Goal: Book appointment/travel/reservation

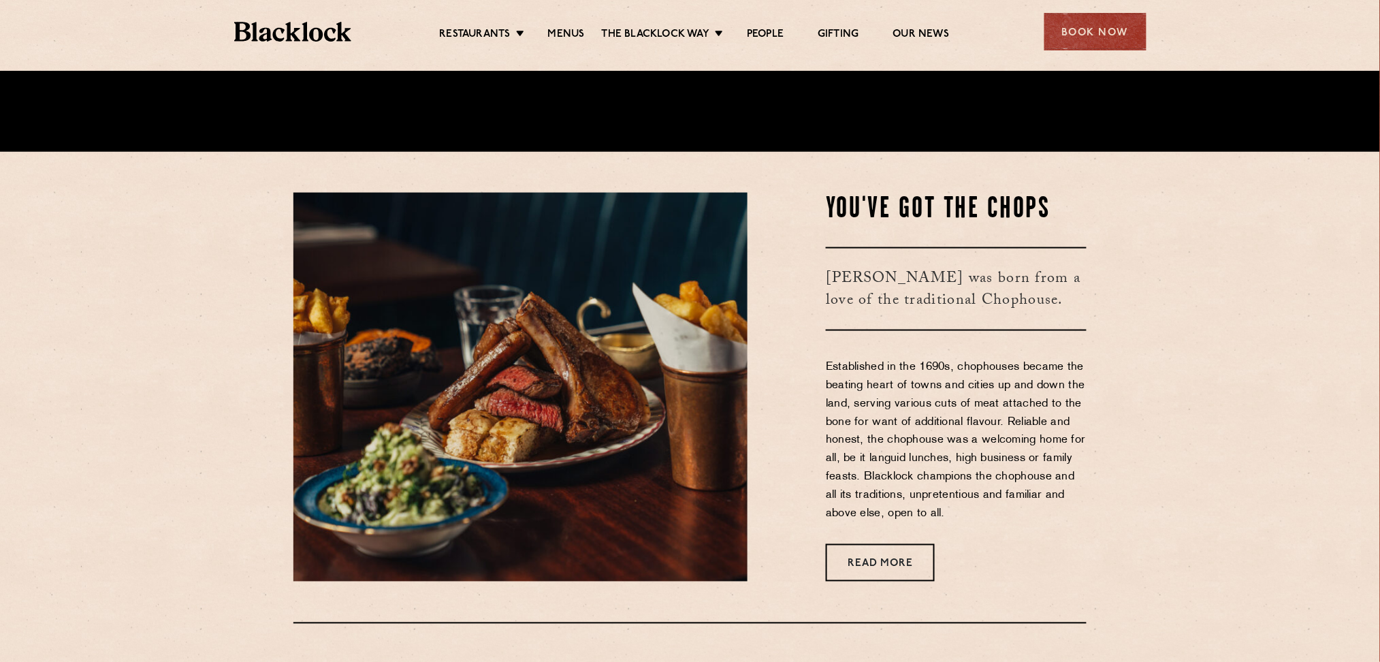
scroll to position [579, 0]
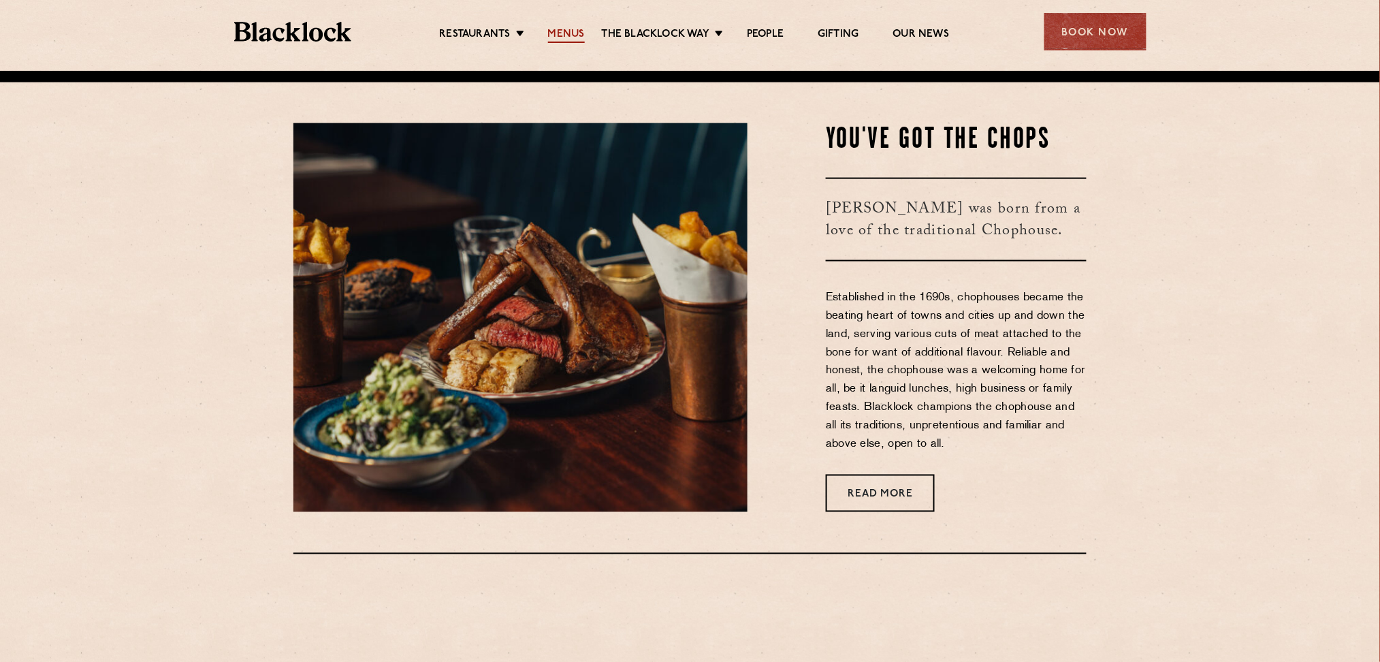
click at [573, 31] on link "Menus" at bounding box center [566, 35] width 37 height 15
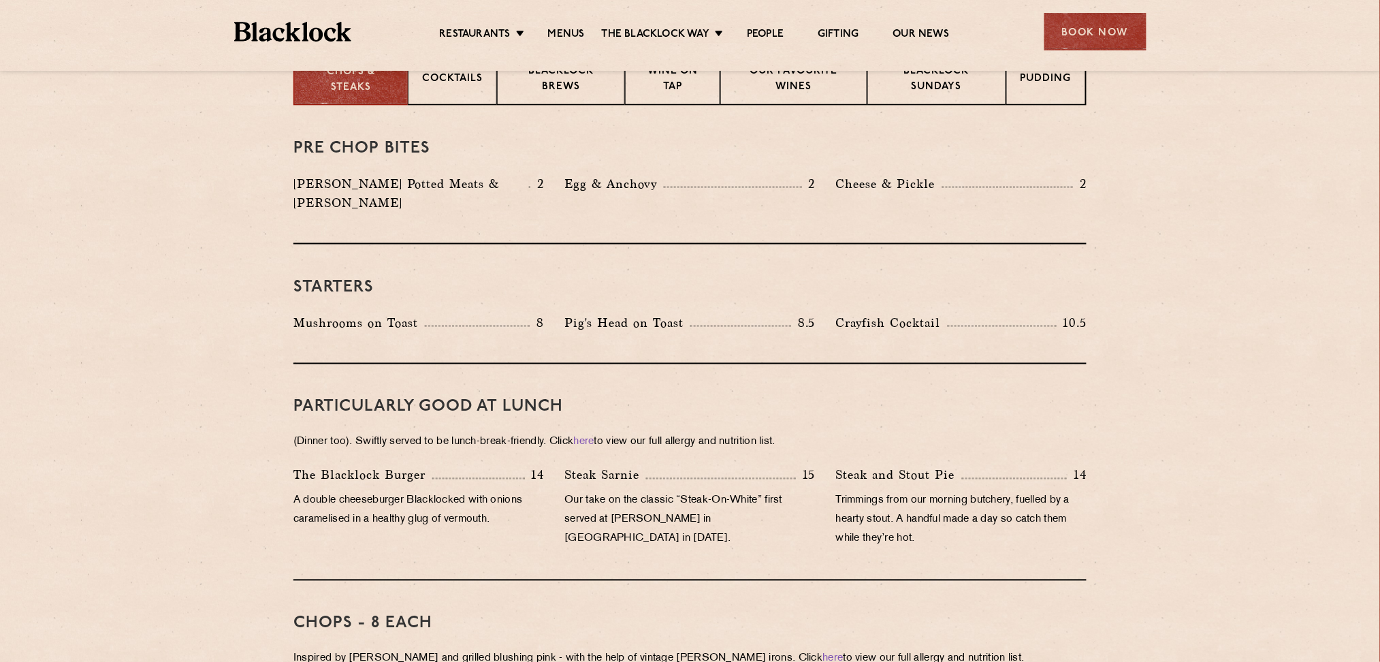
scroll to position [543, 0]
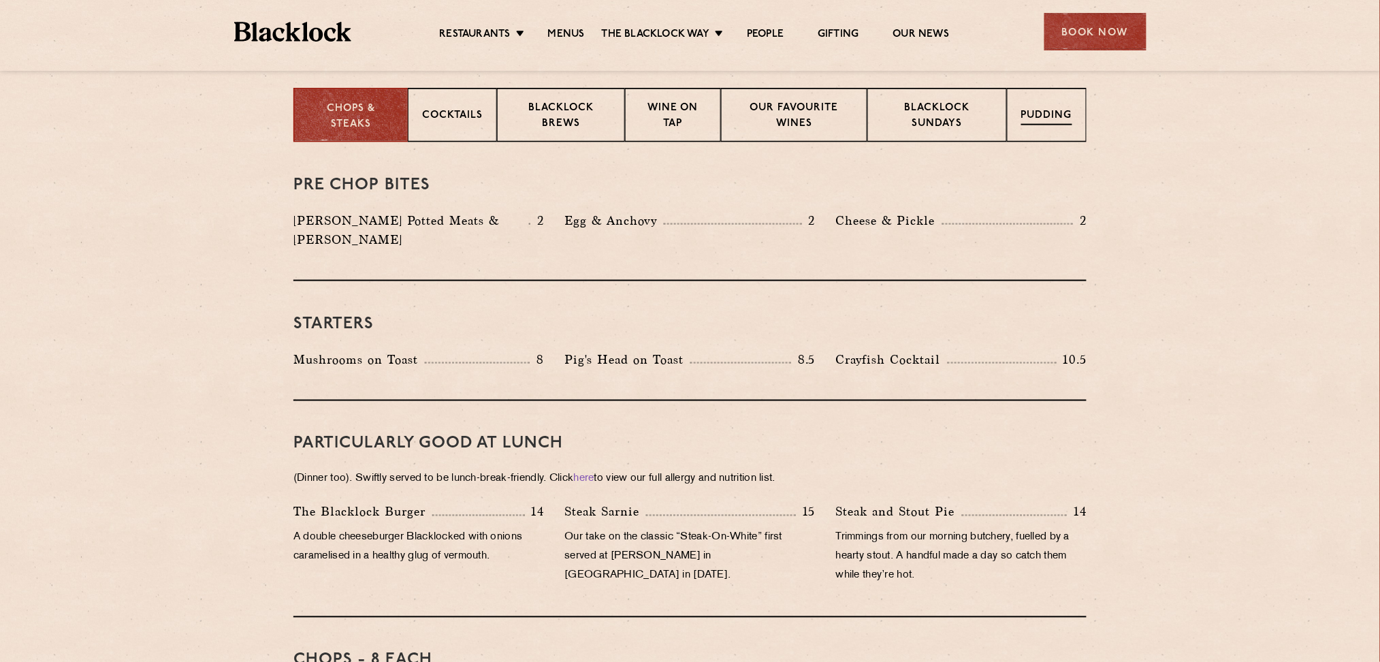
click at [1068, 104] on div "Pudding" at bounding box center [1047, 115] width 80 height 54
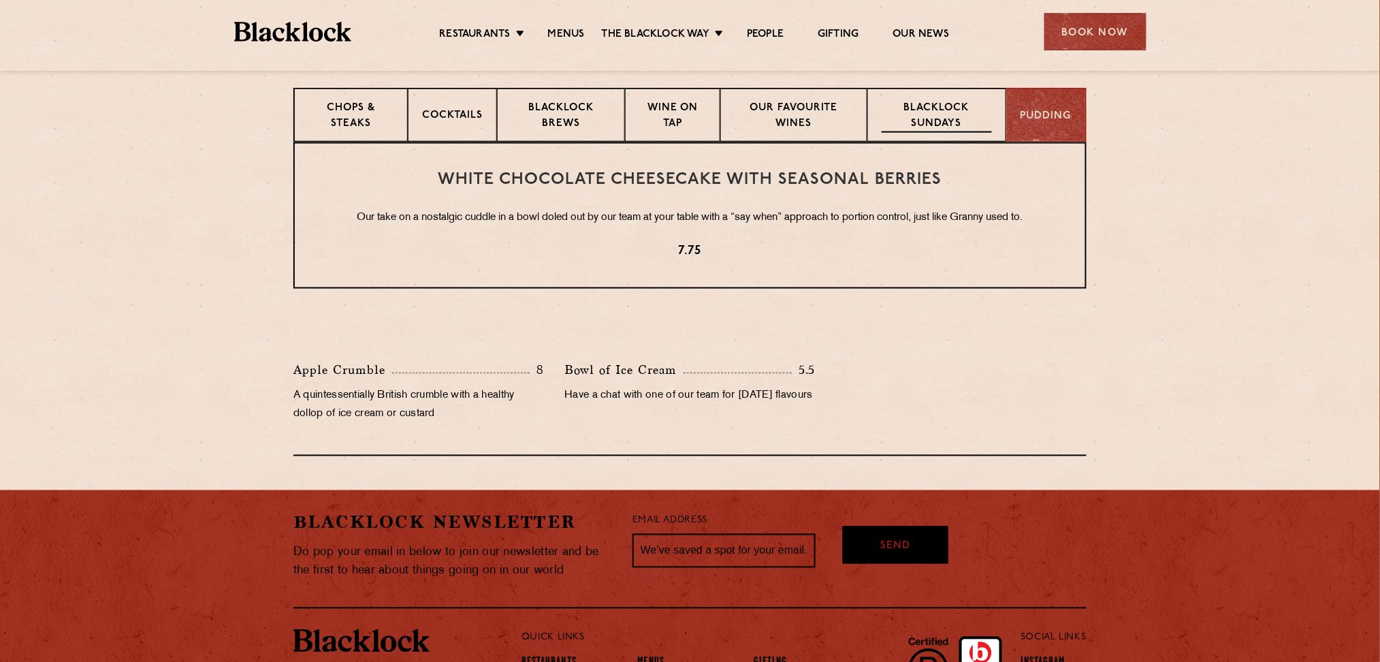
click at [930, 121] on p "Blacklock Sundays" at bounding box center [937, 117] width 110 height 32
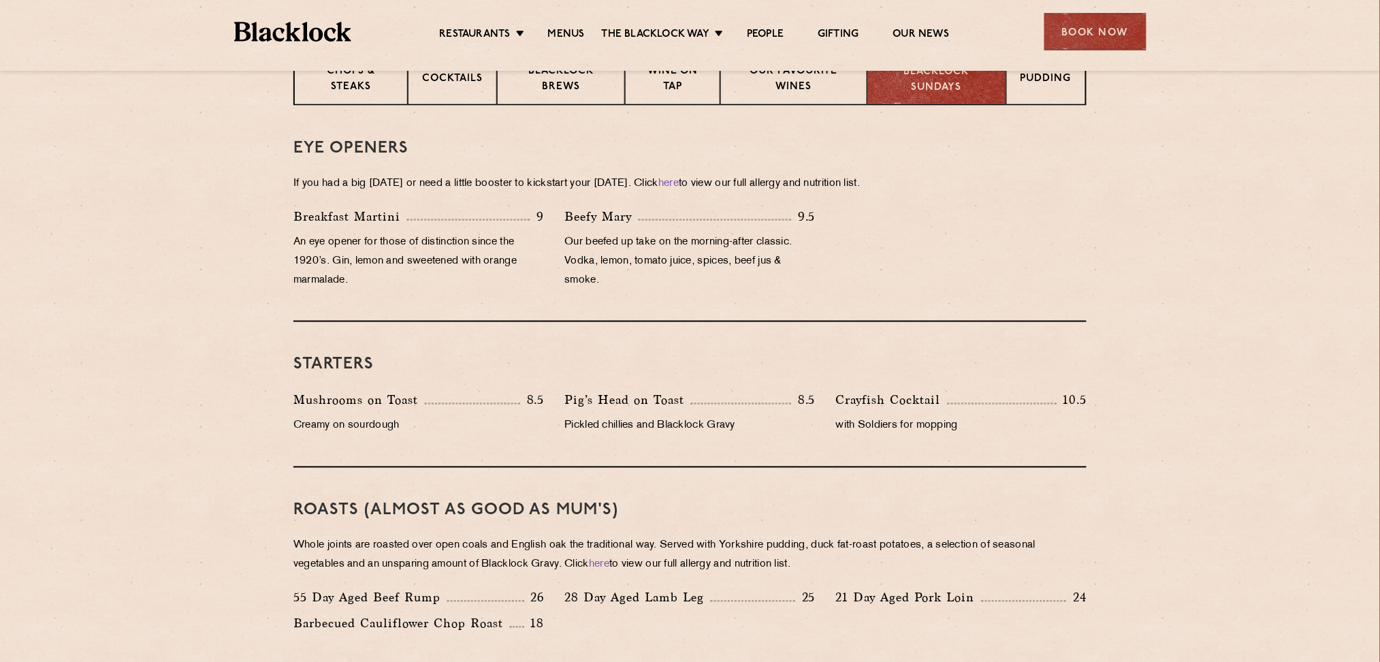
scroll to position [0, 0]
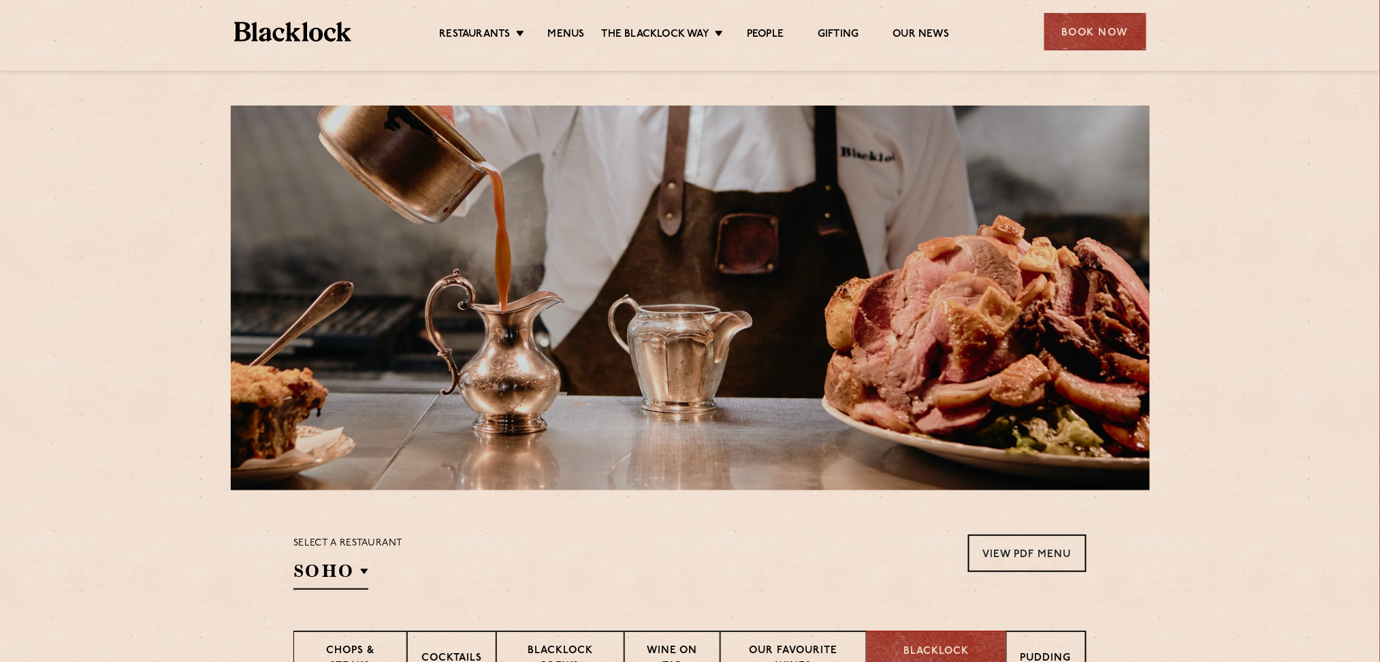
click at [391, 638] on div "Chops & Steaks" at bounding box center [350, 657] width 114 height 54
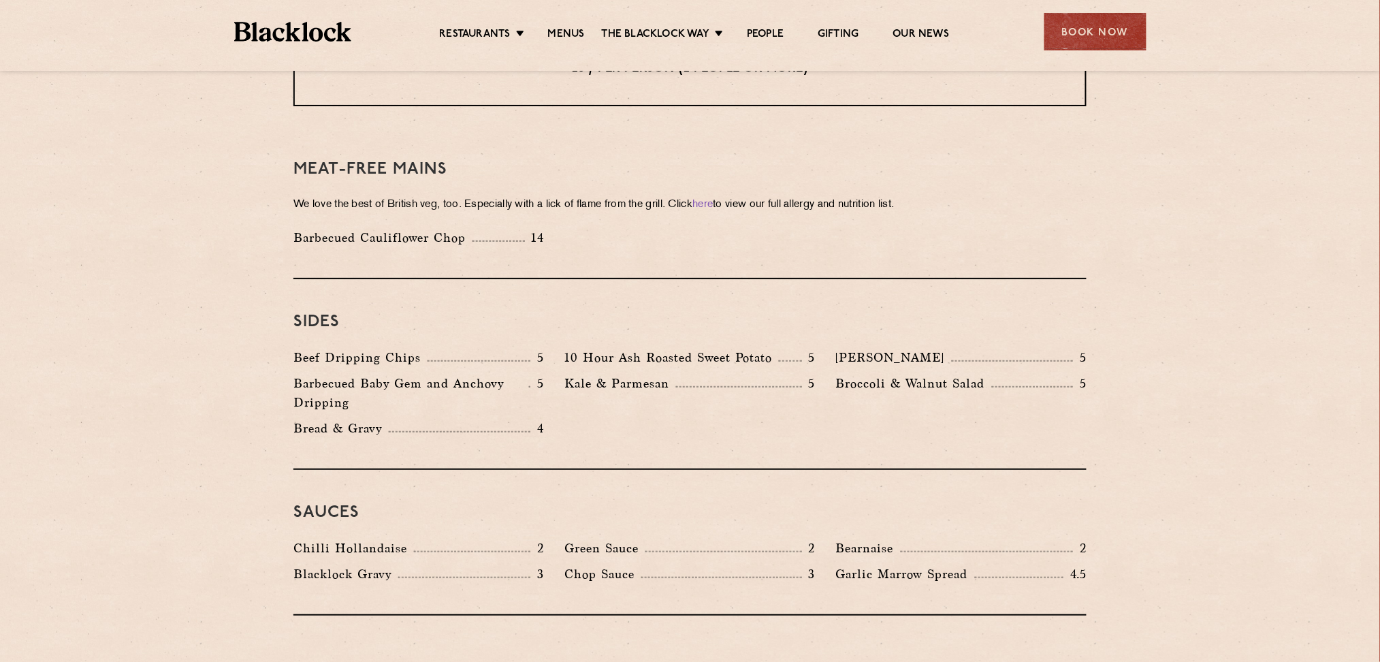
scroll to position [1885, 0]
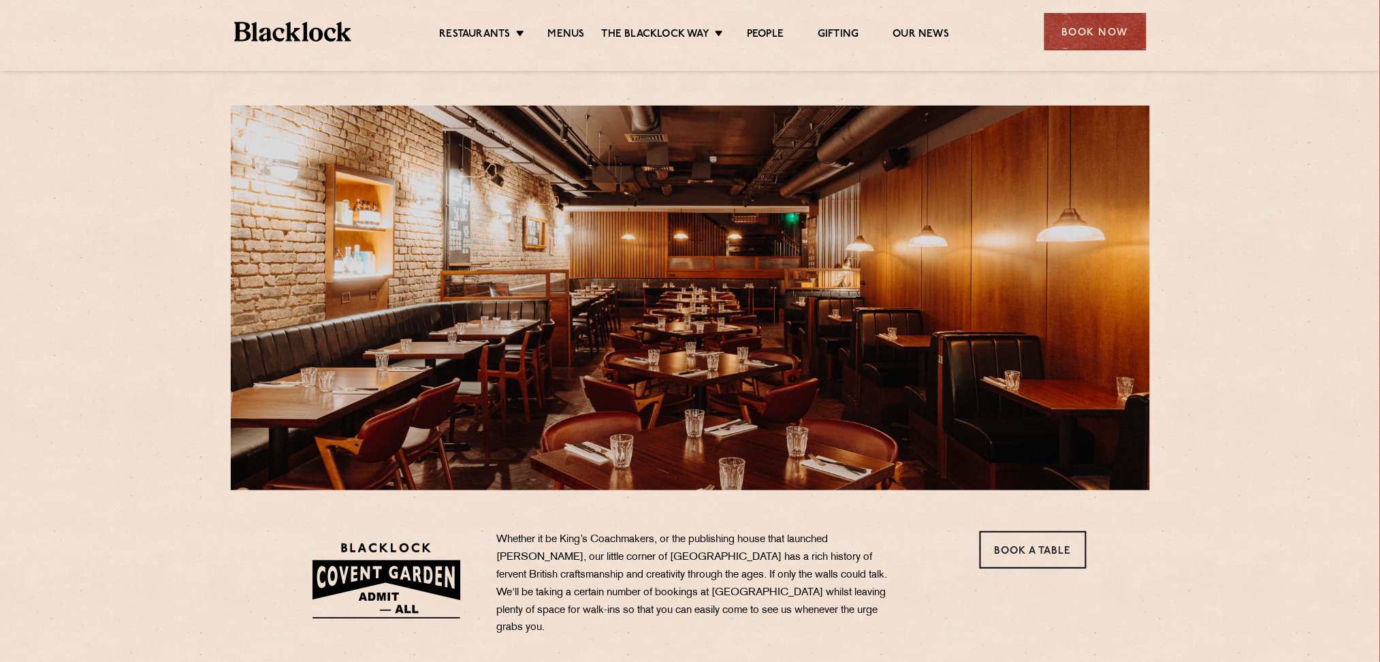
click at [1035, 39] on ul "Restaurants Soho City Shoreditch Covent Garden Canary Wharf Manchester Birmingh…" at bounding box center [694, 32] width 686 height 22
click at [1055, 42] on div "Book Now" at bounding box center [1095, 31] width 102 height 37
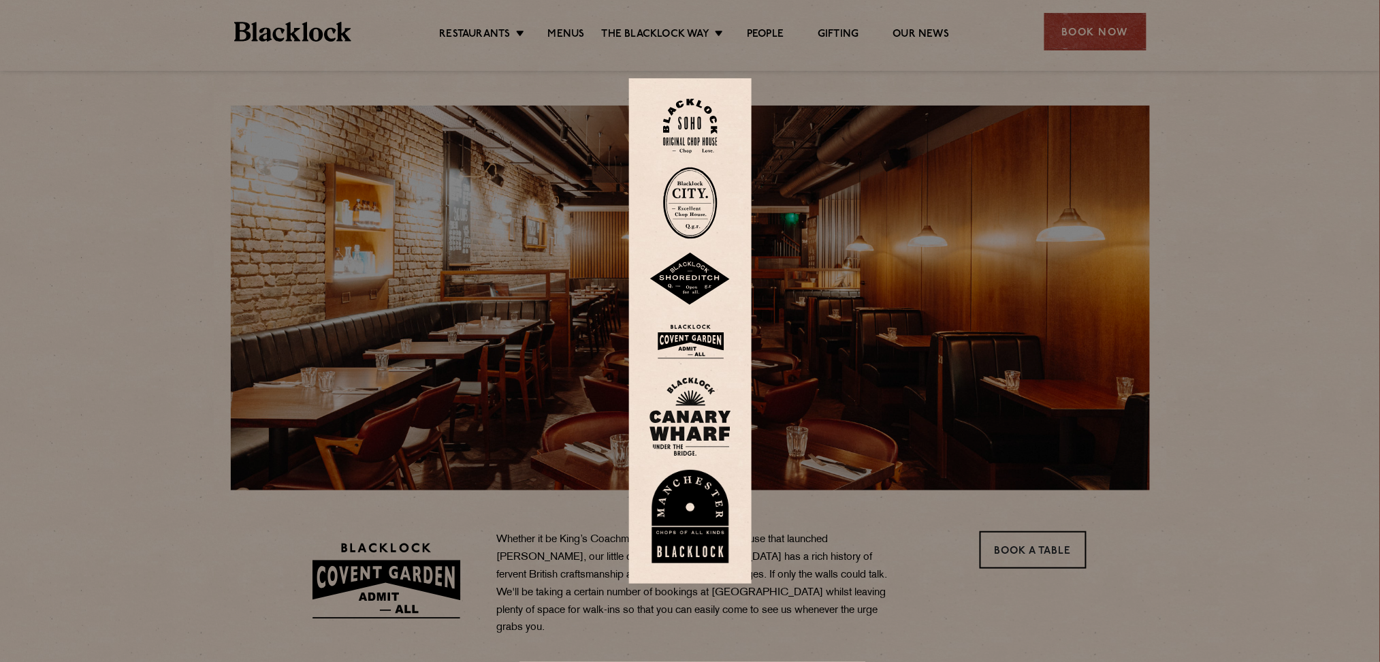
click at [711, 338] on img at bounding box center [691, 341] width 82 height 44
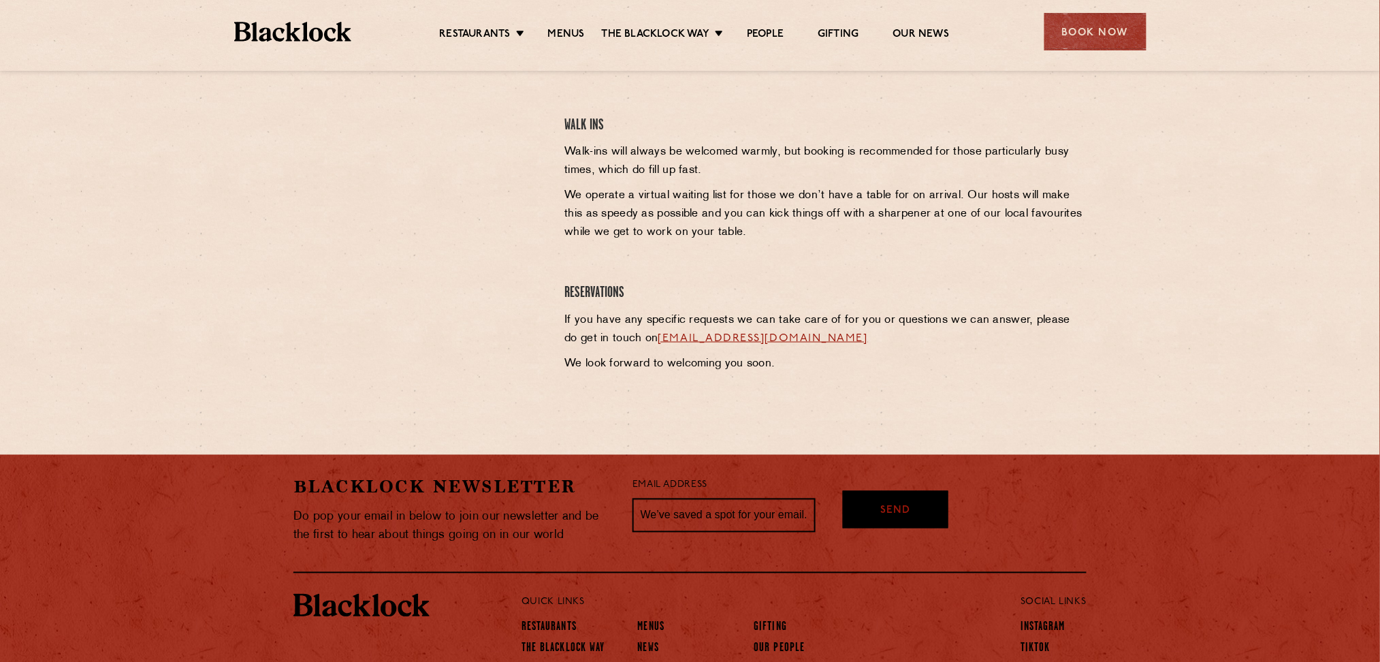
scroll to position [579, 0]
